Goal: Navigation & Orientation: Find specific page/section

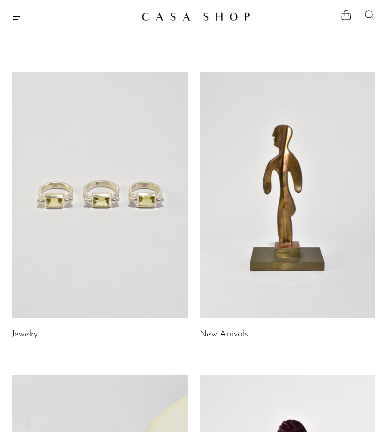
click at [17, 17] on icon "Menu" at bounding box center [18, 17] width 12 height 12
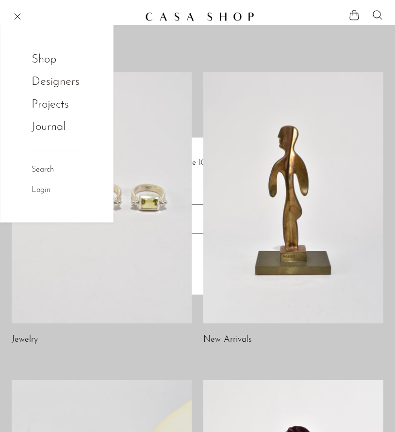
click at [53, 82] on link "Designers" at bounding box center [56, 82] width 48 height 18
